Goal: Information Seeking & Learning: Check status

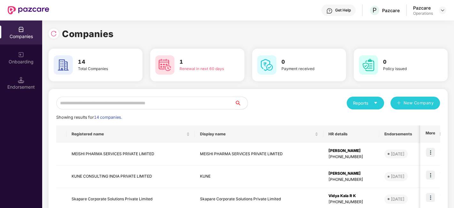
click at [111, 103] on input "text" at bounding box center [145, 102] width 179 height 13
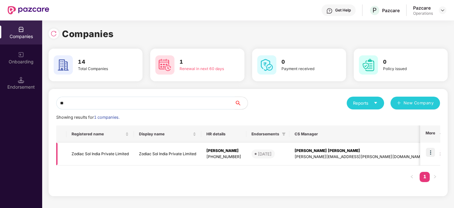
type input "**"
click at [433, 154] on img at bounding box center [430, 152] width 9 height 9
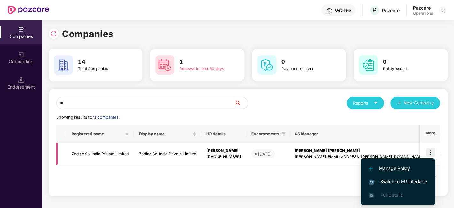
click at [227, 157] on div "[PHONE_NUMBER]" at bounding box center [223, 157] width 35 height 6
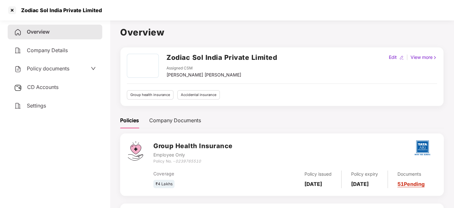
click at [37, 88] on span "CD Accounts" at bounding box center [42, 87] width 31 height 6
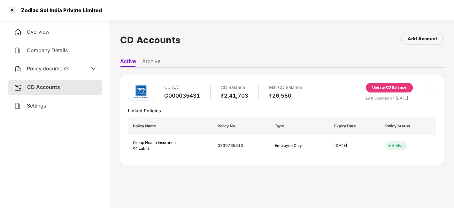
click at [91, 71] on icon "down" at bounding box center [93, 68] width 5 height 5
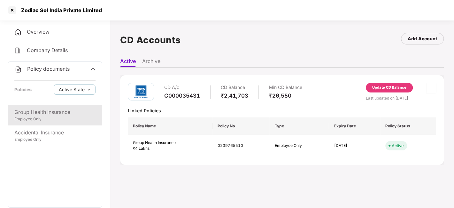
click at [82, 117] on div "Employee Only" at bounding box center [54, 119] width 81 height 6
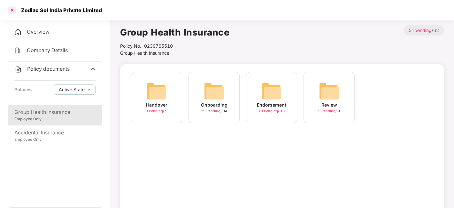
click at [10, 12] on div at bounding box center [12, 10] width 10 height 10
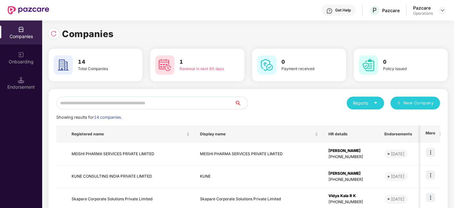
click at [101, 104] on input "text" at bounding box center [145, 102] width 179 height 13
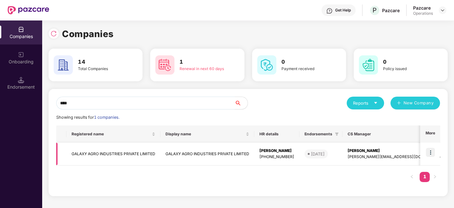
type input "****"
click at [119, 148] on td "GALAXY AGRO INDUSTRIES PRIVATE LIMITED" at bounding box center [113, 153] width 94 height 23
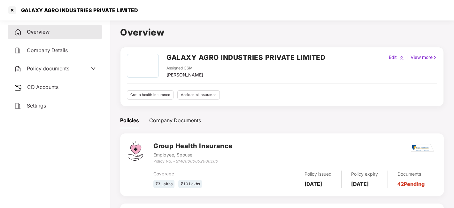
click at [62, 88] on div "CD Accounts" at bounding box center [55, 87] width 95 height 15
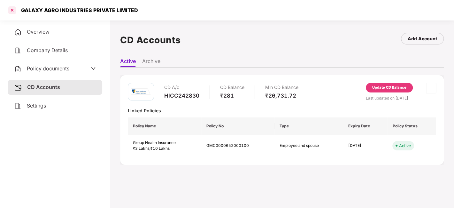
click at [12, 13] on div at bounding box center [12, 10] width 10 height 10
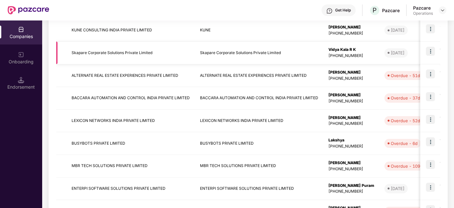
scroll to position [146, 0]
click at [21, 86] on div "Endorsement" at bounding box center [21, 87] width 42 height 6
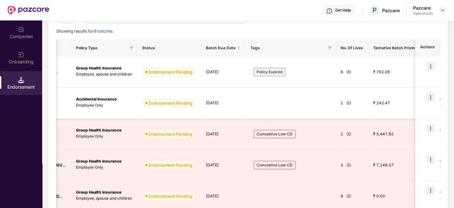
scroll to position [65, 0]
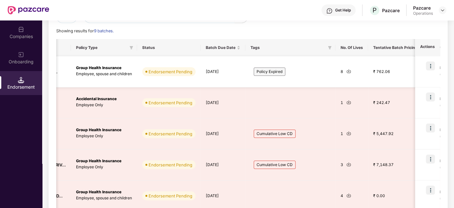
click at [431, 69] on img at bounding box center [430, 65] width 9 height 9
click at [285, 80] on div "Policy Expired" at bounding box center [290, 71] width 80 height 20
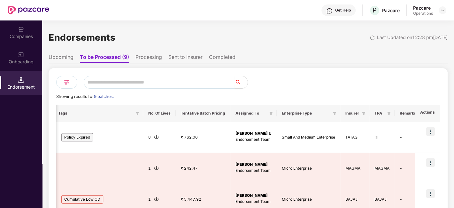
scroll to position [0, 0]
click at [149, 58] on li "Processing" at bounding box center [148, 57] width 27 height 9
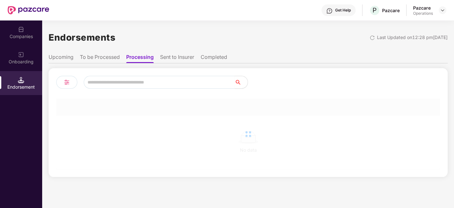
scroll to position [0, 0]
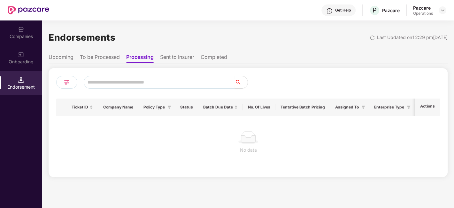
click at [112, 56] on li "To be Processed" at bounding box center [100, 58] width 40 height 9
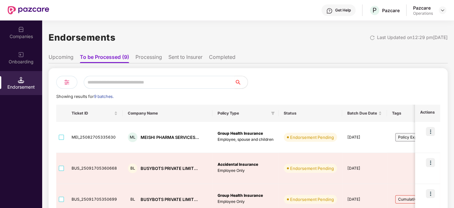
click at [69, 59] on li "Upcoming" at bounding box center [61, 58] width 25 height 9
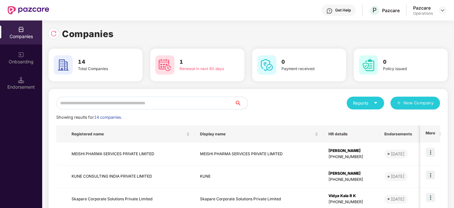
click at [92, 100] on input "text" at bounding box center [145, 102] width 179 height 13
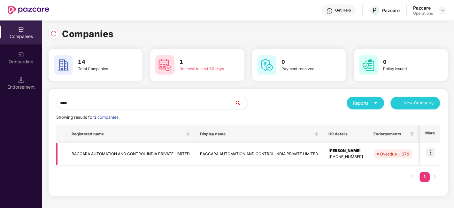
type input "****"
click at [430, 153] on img at bounding box center [430, 152] width 9 height 9
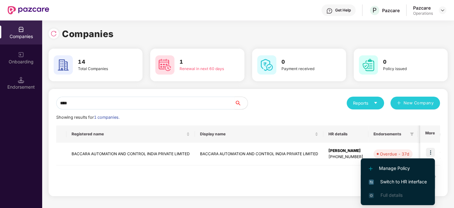
click at [392, 182] on span "Switch to HR interface" at bounding box center [398, 181] width 58 height 7
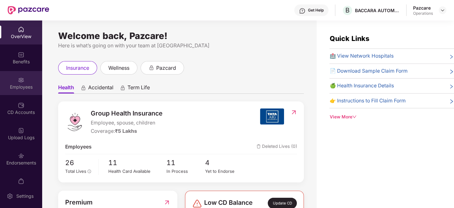
click at [25, 87] on div "Employees" at bounding box center [21, 87] width 42 height 6
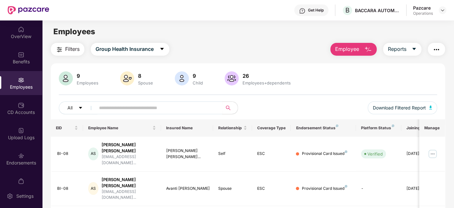
click at [64, 50] on button "Filters" at bounding box center [68, 49] width 34 height 13
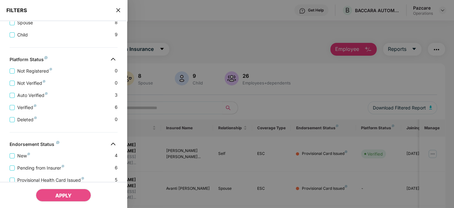
scroll to position [198, 0]
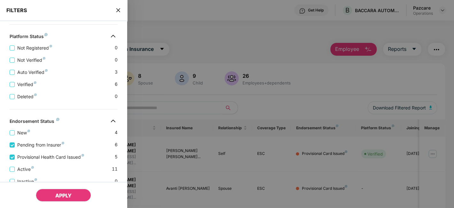
click at [75, 191] on button "APPLY" at bounding box center [63, 194] width 55 height 13
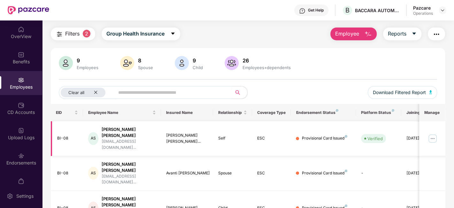
scroll to position [0, 0]
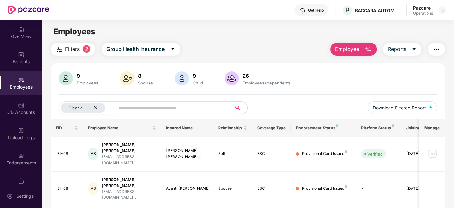
click at [75, 51] on span "Filters" at bounding box center [72, 49] width 14 height 8
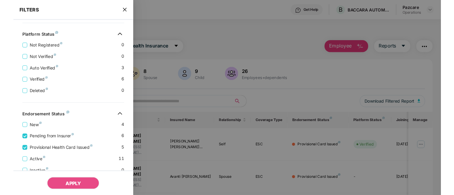
scroll to position [225, 0]
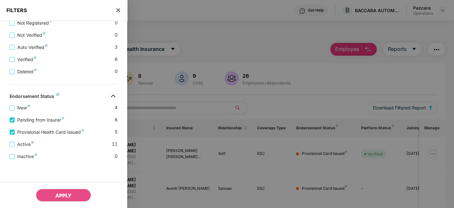
click at [278, 103] on div at bounding box center [227, 104] width 454 height 208
click at [118, 10] on icon "close" at bounding box center [118, 10] width 5 height 5
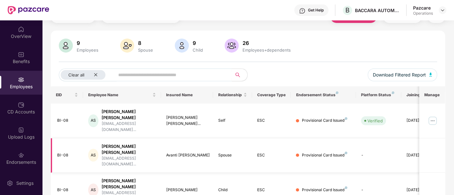
scroll to position [0, 0]
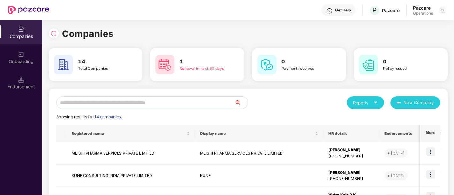
click at [78, 103] on input "text" at bounding box center [145, 102] width 179 height 13
paste input "**********"
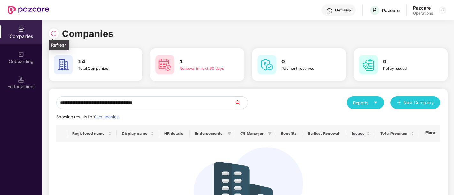
type input "**********"
click at [56, 35] on img at bounding box center [53, 33] width 6 height 6
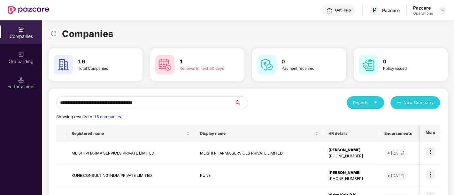
click at [236, 101] on icon "search" at bounding box center [237, 102] width 5 height 5
drag, startPoint x: 184, startPoint y: 103, endPoint x: 35, endPoint y: 113, distance: 149.8
click at [35, 113] on div "**********" at bounding box center [227, 107] width 454 height 175
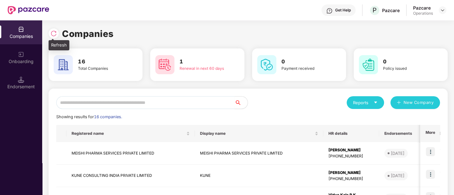
click at [57, 32] on div at bounding box center [54, 33] width 10 height 10
click at [150, 102] on input "text" at bounding box center [145, 102] width 179 height 13
paste input "**********"
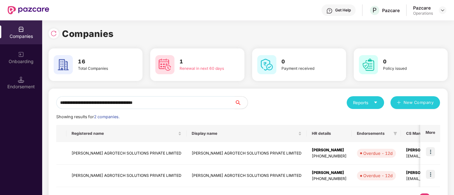
type input "**********"
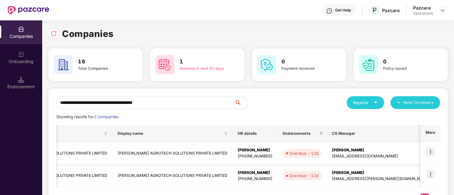
scroll to position [0, 74]
click at [360, 173] on div "[PERSON_NAME]" at bounding box center [381, 173] width 98 height 6
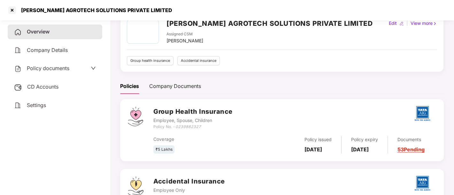
scroll to position [0, 0]
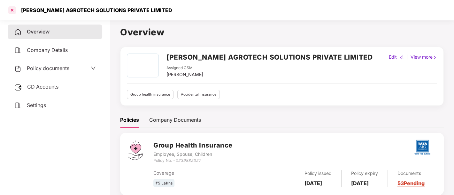
click at [11, 10] on div at bounding box center [12, 10] width 10 height 10
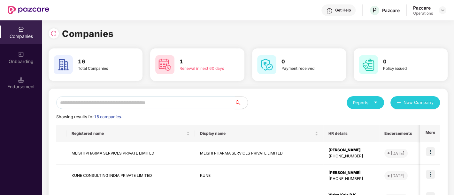
click at [139, 97] on input "text" at bounding box center [145, 102] width 179 height 13
paste input "**********"
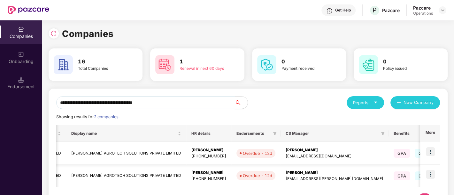
scroll to position [0, 141]
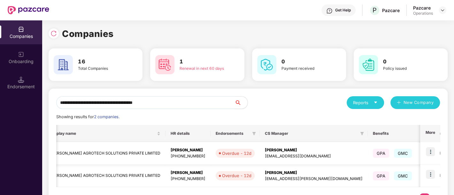
type input "**********"
click at [282, 158] on div "[EMAIL_ADDRESS][DOMAIN_NAME]" at bounding box center [314, 157] width 98 height 6
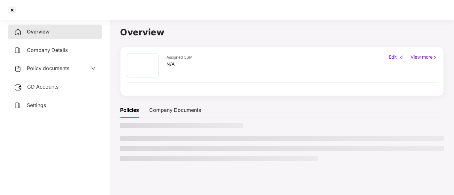
scroll to position [0, 0]
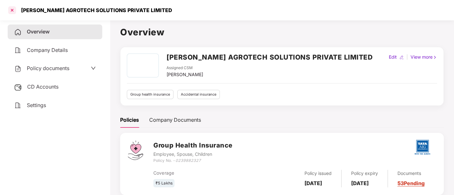
click at [12, 11] on div at bounding box center [12, 10] width 10 height 10
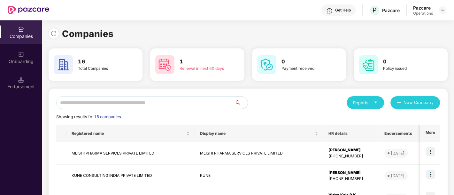
click at [134, 106] on input "text" at bounding box center [145, 102] width 179 height 13
paste input "**********"
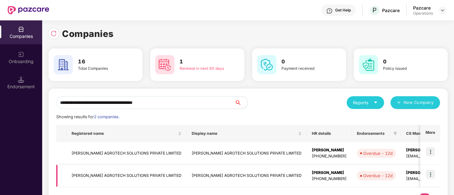
type input "**********"
click at [412, 178] on div "[EMAIL_ADDRESS][PERSON_NAME][DOMAIN_NAME]" at bounding box center [455, 179] width 98 height 6
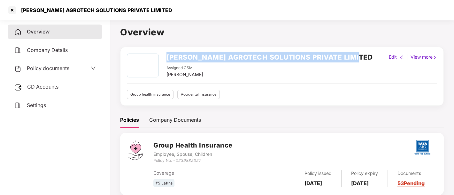
drag, startPoint x: 164, startPoint y: 57, endPoint x: 362, endPoint y: 61, distance: 197.4
click at [362, 61] on div "[PERSON_NAME] AGROTECH SOLUTIONS PRIVATE LIMITED Assigned CSM [PERSON_NAME] Edi…" at bounding box center [282, 66] width 310 height 25
copy h2 "[PERSON_NAME] AGROTECH SOLUTIONS PRIVATE LIMITED"
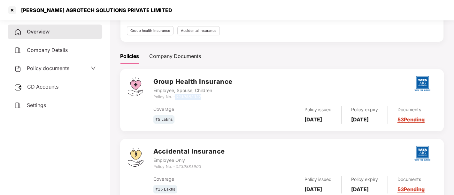
drag, startPoint x: 177, startPoint y: 94, endPoint x: 208, endPoint y: 98, distance: 31.5
click at [208, 98] on div "Policy No. - 0239882327" at bounding box center [192, 97] width 79 height 6
copy icon "0239882327"
drag, startPoint x: 305, startPoint y: 113, endPoint x: 323, endPoint y: 123, distance: 21.2
click at [323, 123] on div "Policy issued [DATE]" at bounding box center [318, 115] width 47 height 18
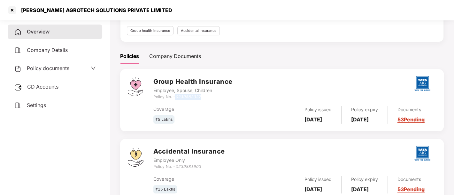
copy b "[DATE]"
drag, startPoint x: 356, startPoint y: 113, endPoint x: 373, endPoint y: 122, distance: 19.4
click at [373, 122] on div "Policy expiry [DATE]" at bounding box center [364, 115] width 46 height 18
copy b "[DATE]"
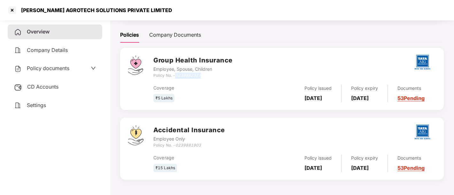
scroll to position [87, 0]
drag, startPoint x: 177, startPoint y: 145, endPoint x: 203, endPoint y: 145, distance: 26.8
click at [203, 145] on div "Policy No. - 0239881903" at bounding box center [188, 146] width 71 height 6
copy icon "0239881903"
drag, startPoint x: 303, startPoint y: 159, endPoint x: 321, endPoint y: 170, distance: 20.7
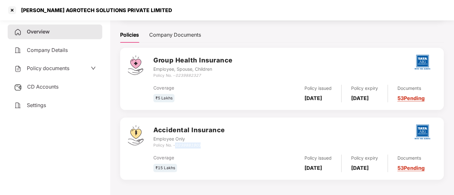
click at [321, 170] on div "Policy issued [DATE]" at bounding box center [318, 164] width 47 height 18
copy b "[DATE]"
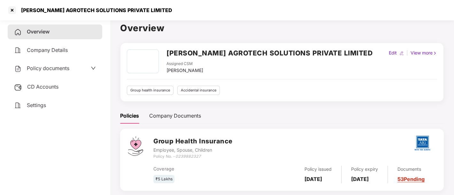
scroll to position [0, 0]
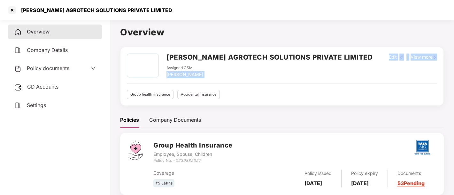
drag, startPoint x: 166, startPoint y: 75, endPoint x: 211, endPoint y: 79, distance: 44.3
click at [211, 79] on div "[PERSON_NAME] AGROTECH SOLUTIONS PRIVATE LIMITED Assigned CSM [PERSON_NAME] Edi…" at bounding box center [282, 77] width 310 height 46
click at [207, 76] on div "Assigned CSM [PERSON_NAME]" at bounding box center [269, 71] width 206 height 13
drag, startPoint x: 167, startPoint y: 73, endPoint x: 204, endPoint y: 76, distance: 37.5
click at [203, 76] on div "[PERSON_NAME]" at bounding box center [184, 74] width 37 height 7
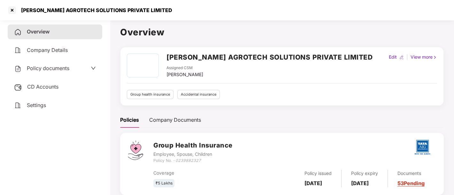
copy div "[PERSON_NAME]"
click at [203, 76] on div "[PERSON_NAME]" at bounding box center [184, 74] width 37 height 7
drag, startPoint x: 166, startPoint y: 73, endPoint x: 212, endPoint y: 75, distance: 46.0
click at [212, 75] on div "[PERSON_NAME] AGROTECH SOLUTIONS PRIVATE LIMITED Assigned CSM [PERSON_NAME]" at bounding box center [250, 66] width 246 height 25
copy div "[PERSON_NAME]"
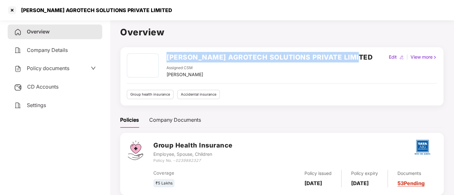
drag, startPoint x: 166, startPoint y: 57, endPoint x: 363, endPoint y: 55, distance: 196.1
click at [363, 55] on div "[PERSON_NAME] AGROTECH SOLUTIONS PRIVATE LIMITED Assigned CSM [PERSON_NAME] Edi…" at bounding box center [282, 66] width 310 height 25
copy h2 "[PERSON_NAME] AGROTECH SOLUTIONS PRIVATE LIMITED"
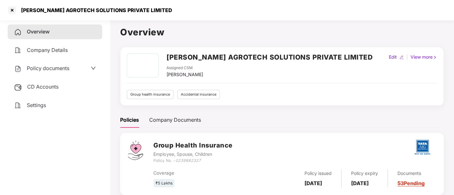
click at [190, 162] on icon "0239882327" at bounding box center [188, 160] width 26 height 5
click at [45, 66] on span "Policy documents" at bounding box center [48, 68] width 42 height 6
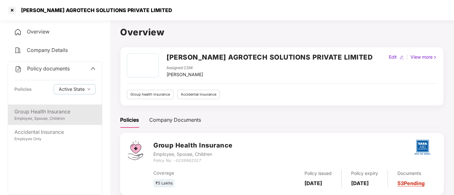
click at [55, 118] on div "Employee, Spouse, Children" at bounding box center [54, 119] width 81 height 6
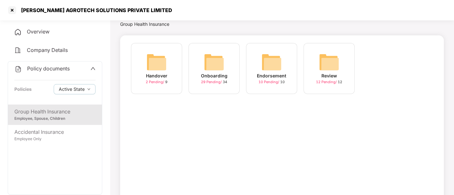
scroll to position [29, 0]
click at [212, 80] on span "29 Pending /" at bounding box center [212, 81] width 22 height 4
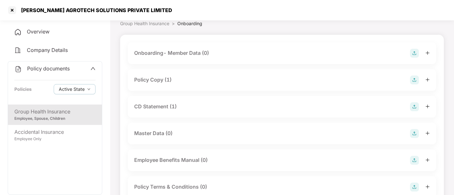
click at [179, 75] on div "Policy Copy (1)" at bounding box center [282, 80] width 308 height 22
click at [161, 80] on div "Policy Copy (1)" at bounding box center [152, 80] width 37 height 8
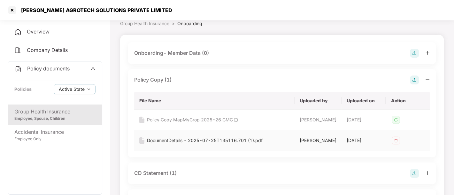
click at [172, 144] on div "DocumentDetails - 2025-07-25T135116.701 (1).pdf" at bounding box center [205, 140] width 116 height 7
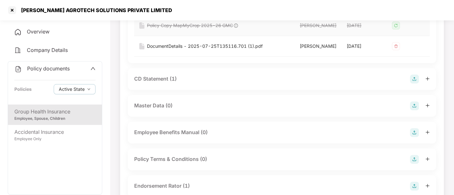
scroll to position [127, 0]
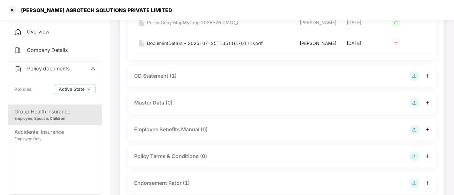
click at [164, 80] on div "CD Statement (1)" at bounding box center [155, 76] width 42 height 8
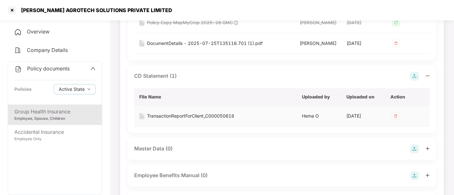
click at [200, 120] on div "TransactionReportForClient_C000050618" at bounding box center [190, 116] width 87 height 7
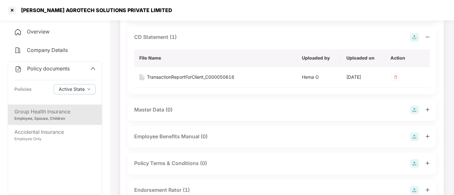
scroll to position [244, 0]
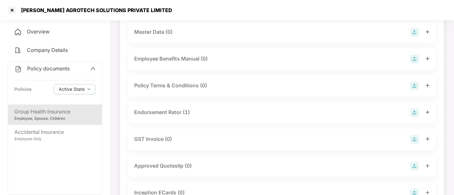
click at [153, 117] on div "Endorsement Rator (1)" at bounding box center [162, 113] width 56 height 8
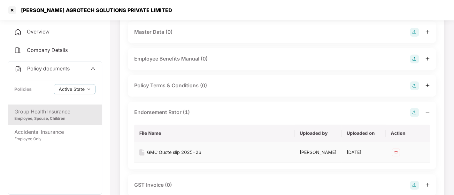
click at [167, 156] on div "GMC Quote slip 2025-26" at bounding box center [174, 152] width 54 height 7
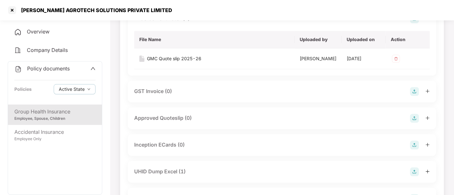
scroll to position [434, 0]
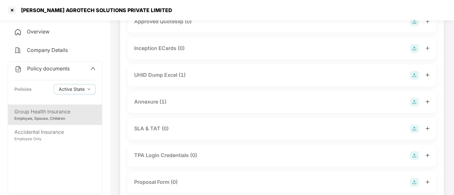
click at [155, 79] on div "UHID Dump Excel (1)" at bounding box center [159, 75] width 51 height 8
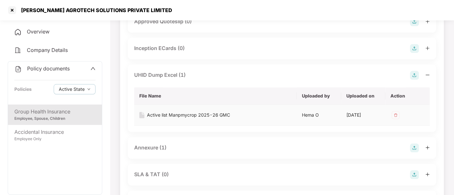
click at [169, 119] on div "Active list Manpmycrop 2025-26 GMC" at bounding box center [188, 115] width 83 height 7
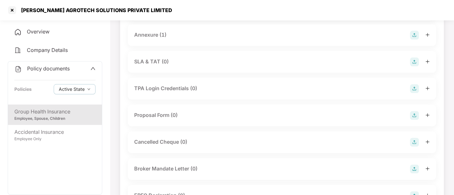
scroll to position [548, 0]
click at [142, 39] on div "Annexure (1)" at bounding box center [150, 35] width 32 height 8
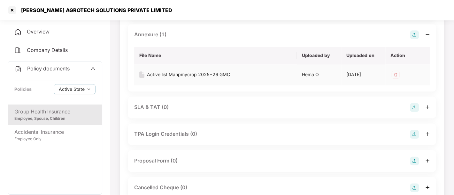
click at [170, 78] on div "Active list Manpmycrop 2025-26 GMC" at bounding box center [188, 74] width 83 height 7
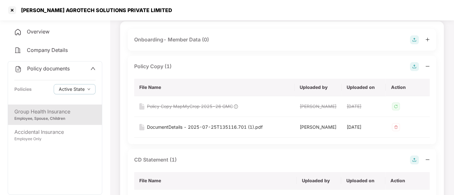
scroll to position [0, 0]
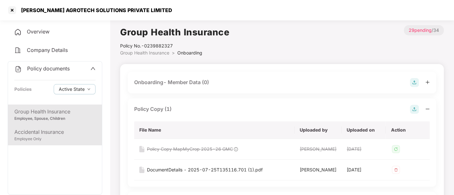
click at [41, 141] on div "Employee Only" at bounding box center [54, 139] width 81 height 6
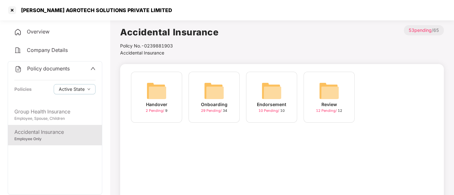
click at [212, 110] on span "29 Pending /" at bounding box center [212, 111] width 22 height 4
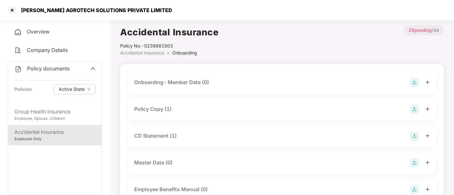
click at [147, 111] on div "Policy Copy (1)" at bounding box center [152, 109] width 37 height 8
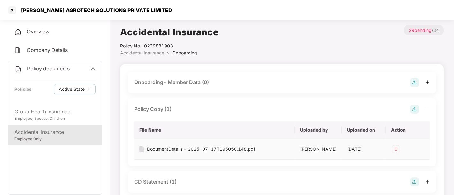
click at [166, 148] on div "DocumentDetails - 2025-07-17T195050.148.pdf" at bounding box center [201, 149] width 108 height 7
click at [170, 149] on div "DocumentDetails - 2025-07-17T195050.148.pdf" at bounding box center [201, 149] width 108 height 7
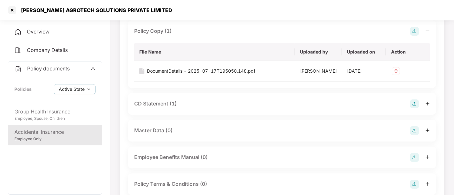
scroll to position [79, 0]
click at [156, 103] on div "CD Statement (1)" at bounding box center [155, 104] width 42 height 8
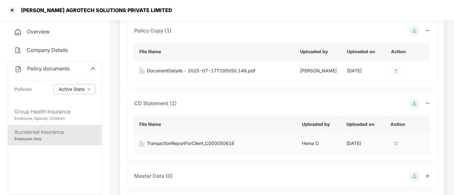
click at [167, 143] on div "TransactionReportForClient_C000050618" at bounding box center [190, 143] width 87 height 7
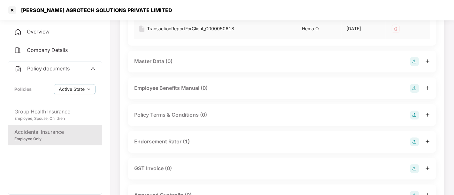
scroll to position [194, 0]
click at [156, 140] on div "Endorsement Rator (1)" at bounding box center [162, 141] width 56 height 8
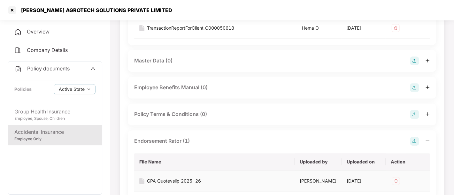
click at [172, 180] on div "GPA Quotevslip 2025-26" at bounding box center [174, 181] width 54 height 7
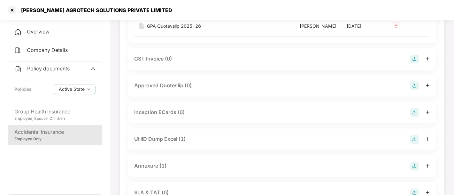
scroll to position [351, 0]
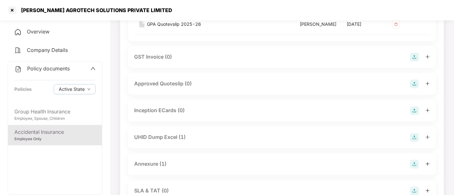
click at [144, 142] on div "UHID Dump Excel (1)" at bounding box center [159, 138] width 51 height 8
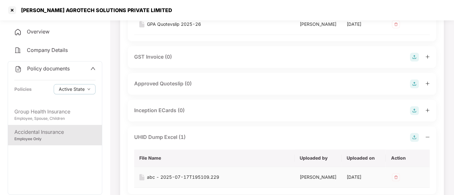
click at [164, 181] on div "abc - 2025-07-17T195109.229" at bounding box center [183, 177] width 72 height 7
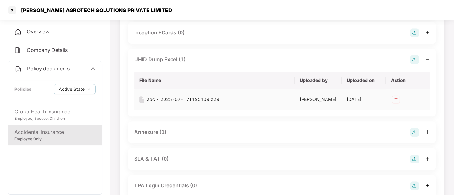
scroll to position [434, 0]
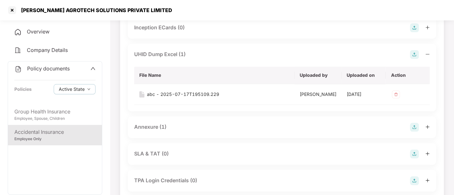
click at [150, 131] on div "Annexure (1)" at bounding box center [150, 127] width 32 height 8
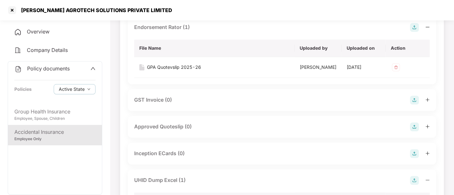
scroll to position [278, 0]
